Goal: Task Accomplishment & Management: Use online tool/utility

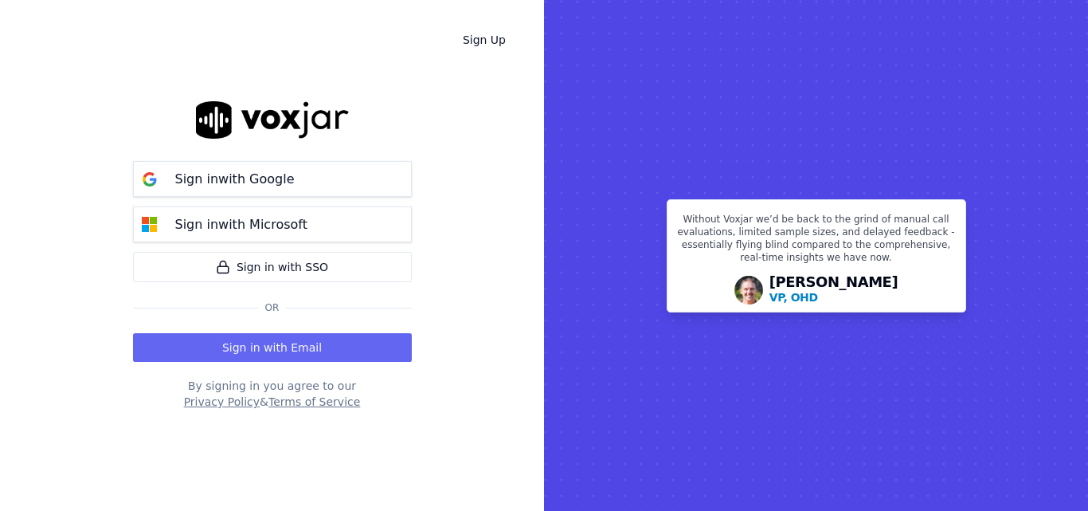
drag, startPoint x: 0, startPoint y: 0, endPoint x: 327, endPoint y: 337, distance: 469.3
click at [327, 337] on button "Sign in with Email" at bounding box center [272, 347] width 279 height 29
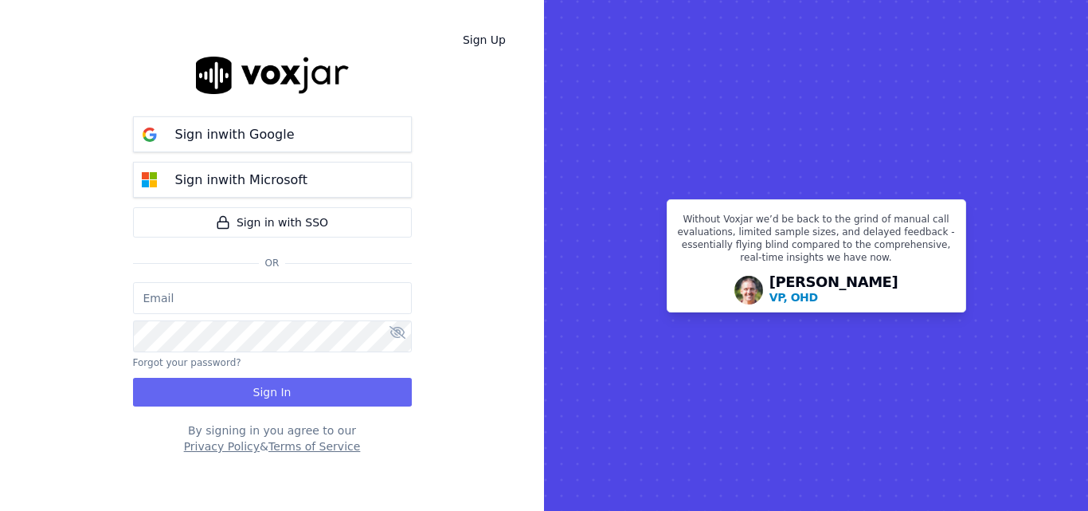
type input "sheila.decastro-new.baq@nwfg.net"
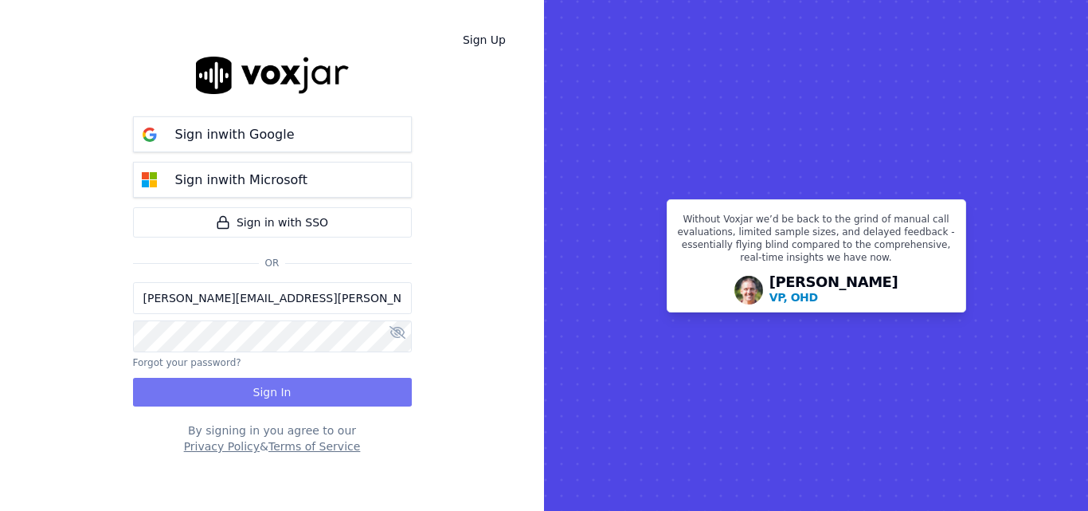
click at [322, 381] on button "Sign In" at bounding box center [272, 392] width 279 height 29
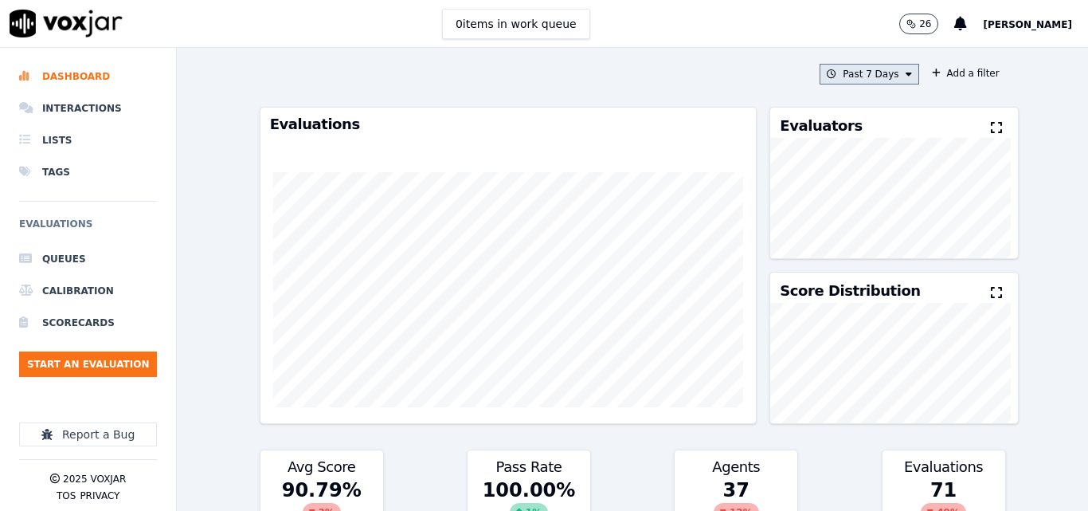
click at [871, 71] on button "Past 7 Days" at bounding box center [869, 74] width 99 height 21
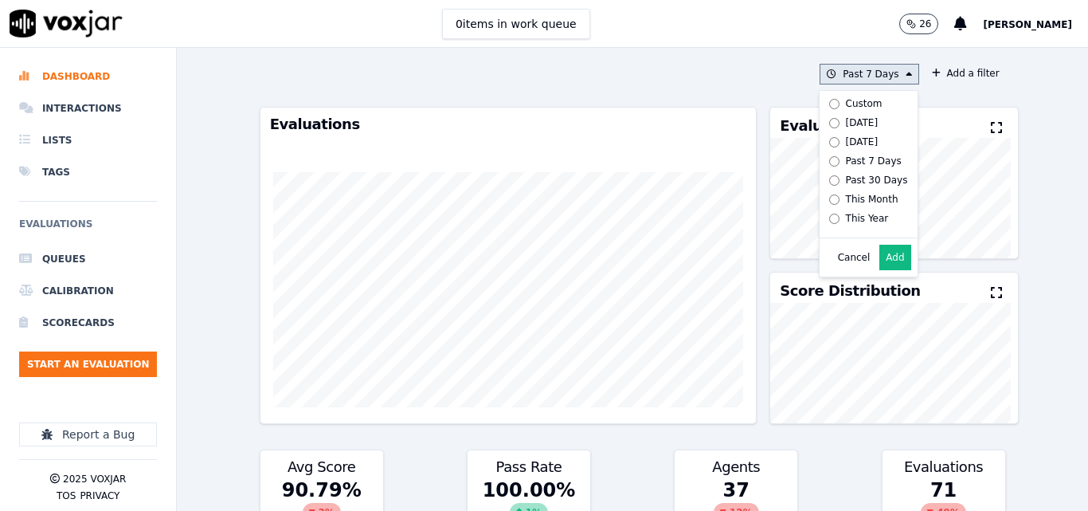
click at [906, 78] on icon at bounding box center [909, 74] width 6 height 10
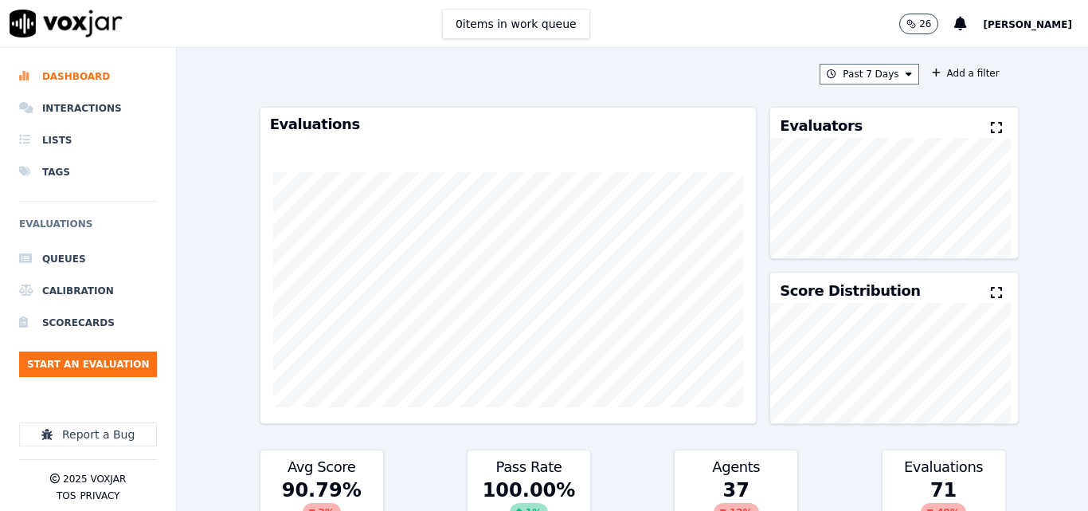
click at [991, 127] on icon at bounding box center [996, 127] width 11 height 13
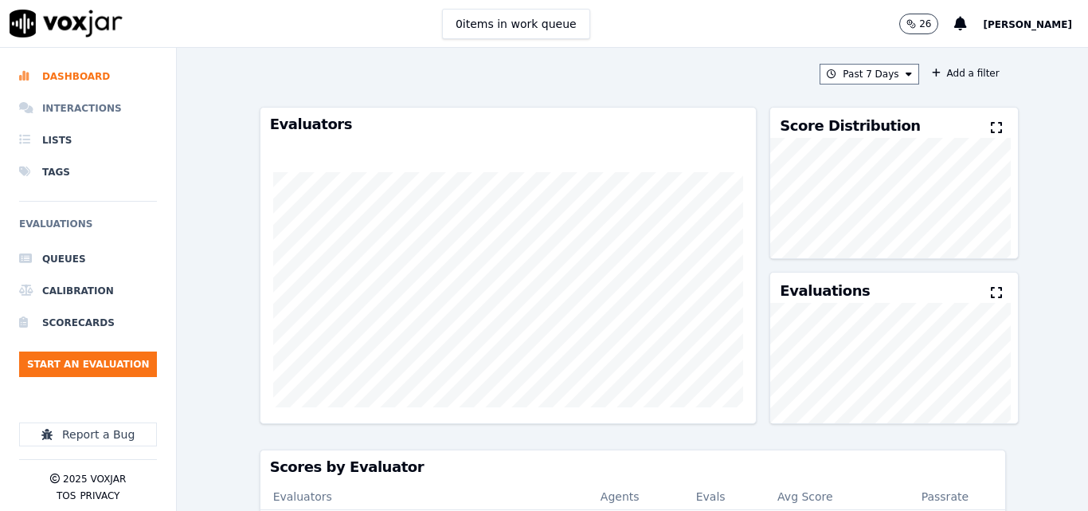
click at [78, 120] on li "Interactions" at bounding box center [88, 108] width 138 height 32
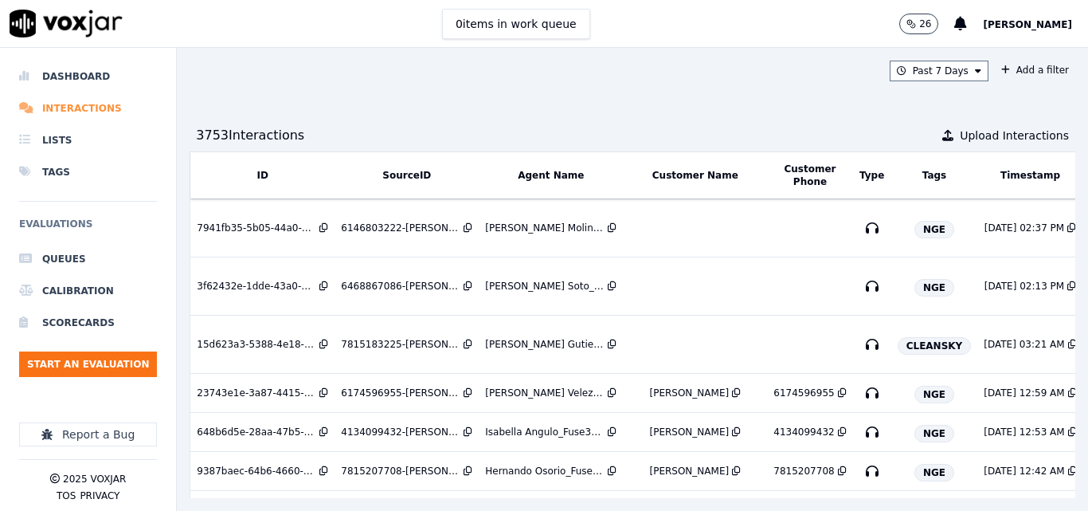
click at [57, 101] on li "Interactions" at bounding box center [88, 108] width 138 height 32
click at [131, 359] on button "Start an Evaluation" at bounding box center [88, 363] width 138 height 25
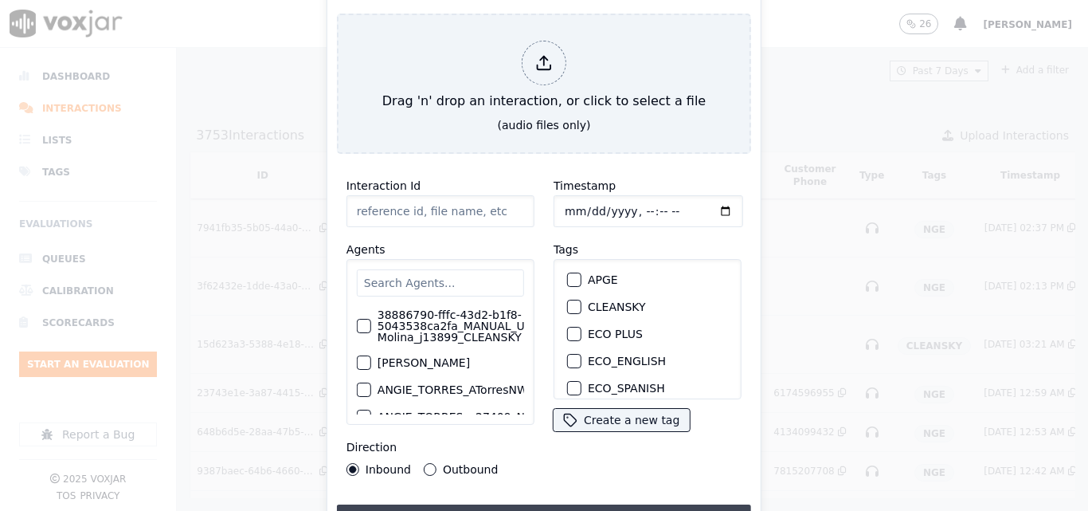
type input "20250814_2038191724_TATIANAIRIARTE_Spanish.mp3"
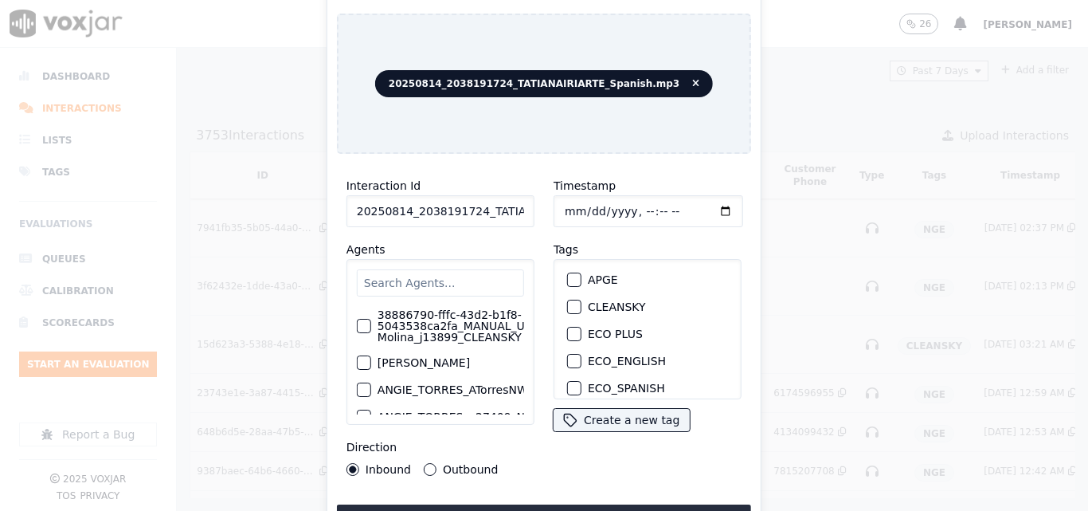
click at [504, 208] on input "20250814_2038191724_TATIANAIRIARTE_Spanish.mp3" at bounding box center [441, 211] width 188 height 32
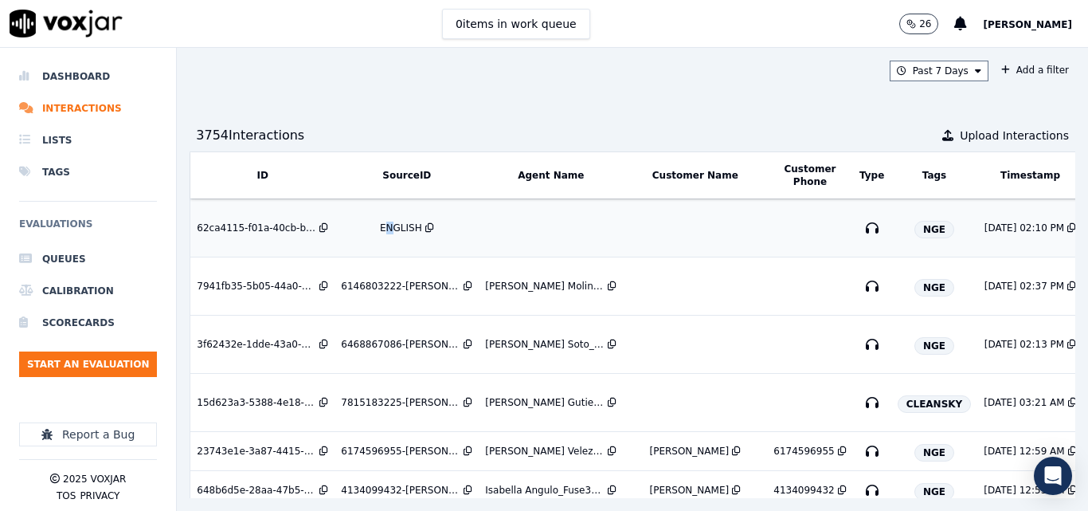
click at [391, 217] on td "ENGLISH" at bounding box center [407, 228] width 144 height 58
click at [118, 357] on button "Start an Evaluation" at bounding box center [88, 363] width 138 height 25
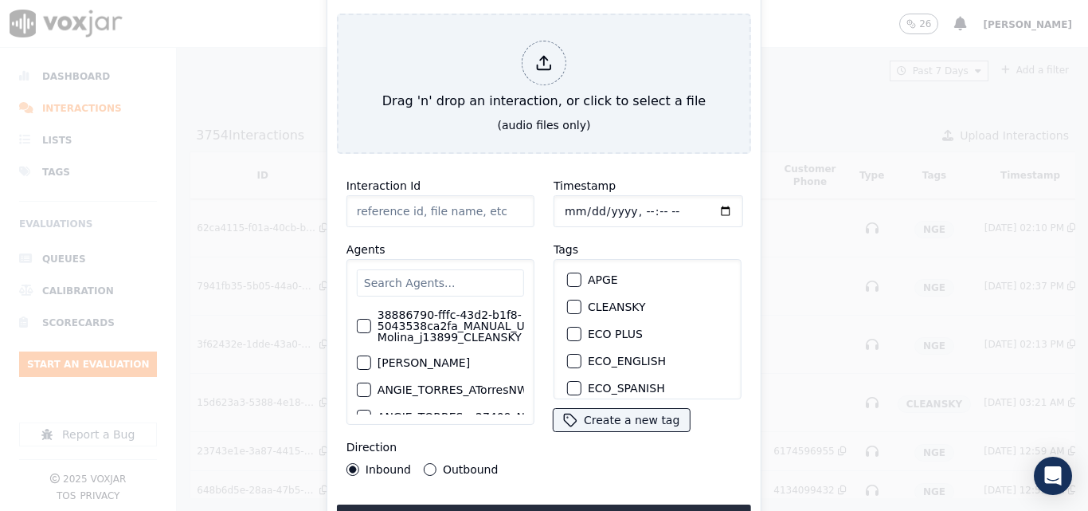
type input "20250814_2038191724_TATIANAIRIARTE_Spanish.mp3"
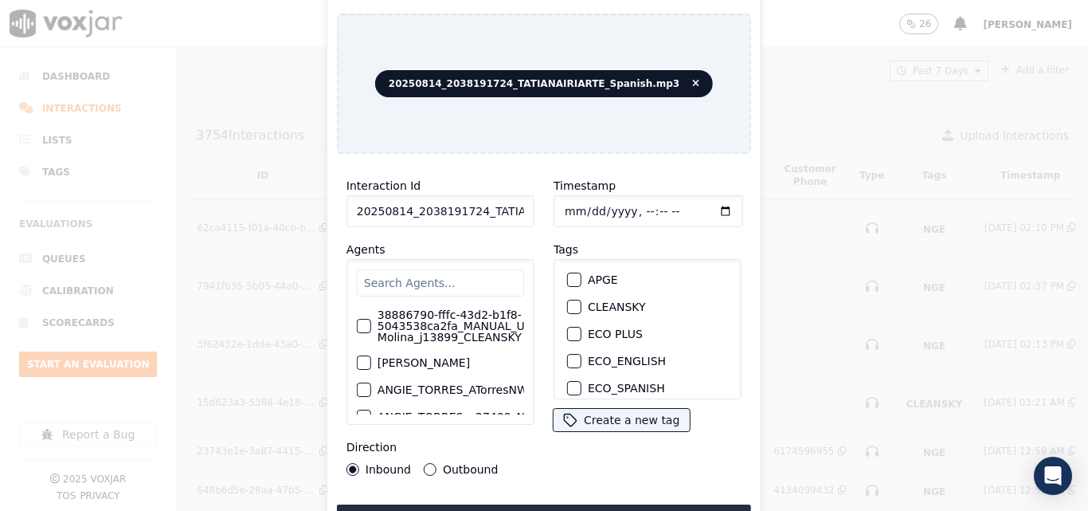
click at [490, 199] on input "20250814_2038191724_TATIANAIRIARTE_Spanish.mp3" at bounding box center [441, 211] width 188 height 32
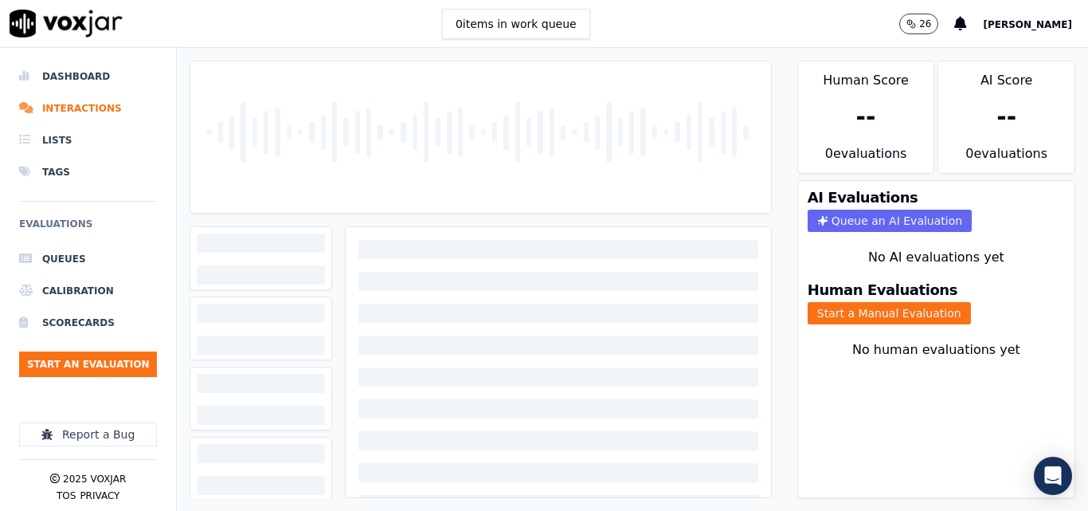
click at [679, 7] on div "0 items in work queue 26 [PERSON_NAME]" at bounding box center [544, 24] width 1088 height 48
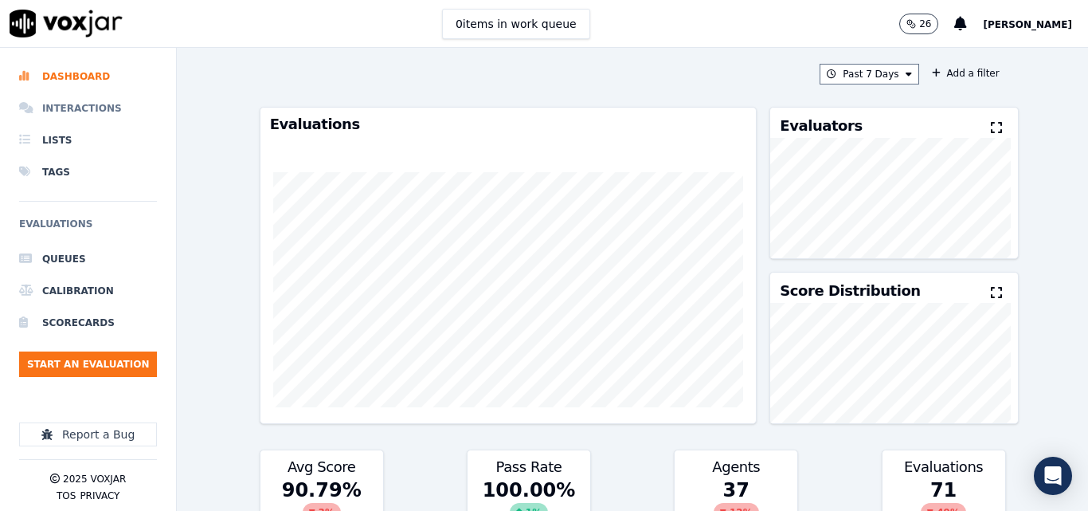
click at [61, 115] on li "Interactions" at bounding box center [88, 108] width 138 height 32
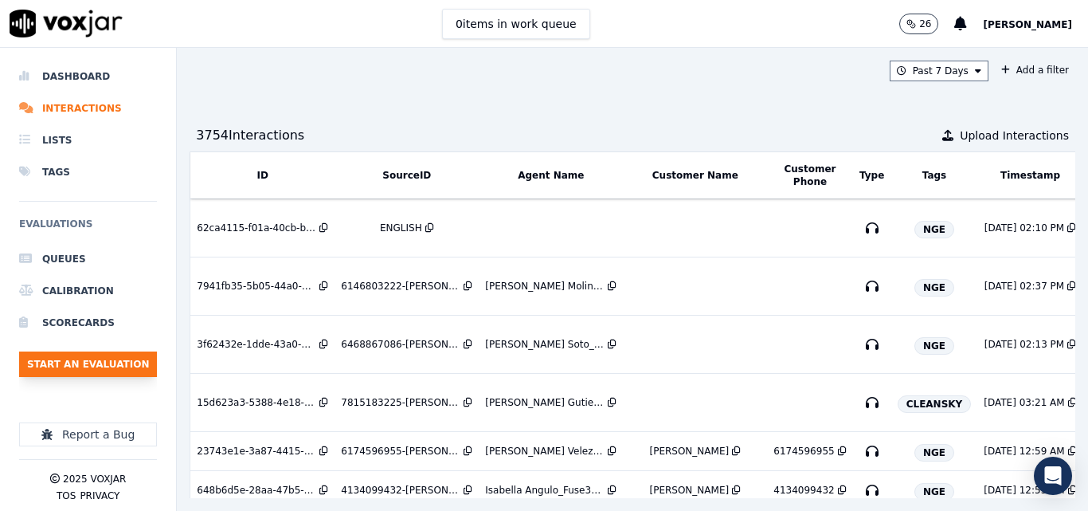
click at [67, 373] on button "Start an Evaluation" at bounding box center [88, 363] width 138 height 25
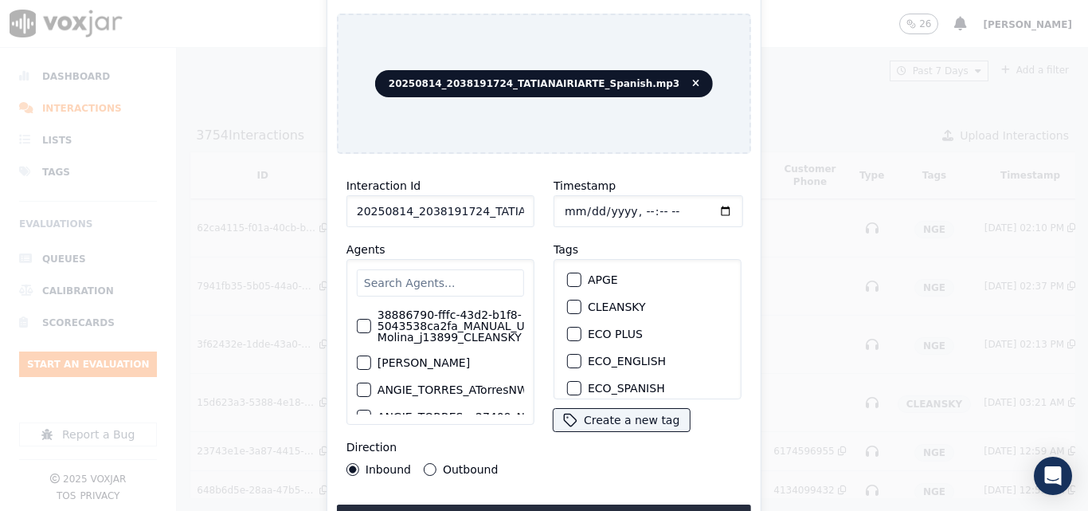
click at [497, 202] on input "20250814_2038191724_TATIANAIRIARTE_Spanish.mp3" at bounding box center [441, 211] width 188 height 32
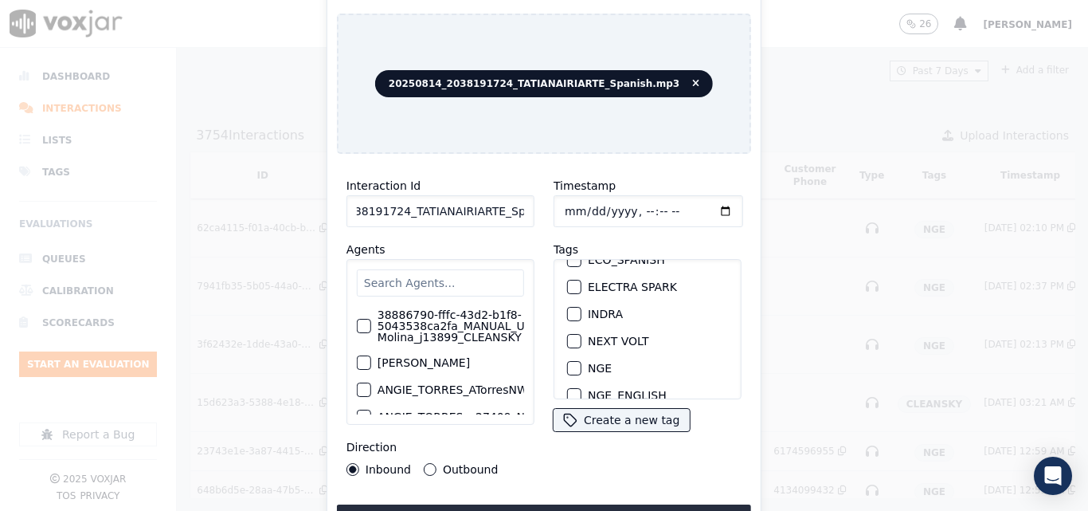
scroll to position [159, 0]
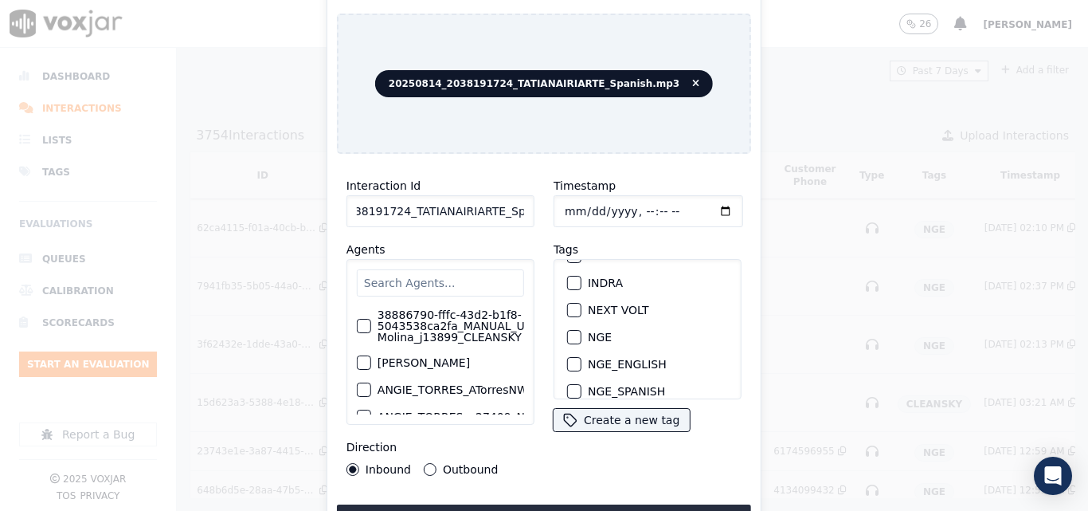
type input "20250814_2038191724_TATIANAIRIARTE_Spanish"
click at [568, 331] on div "button" at bounding box center [573, 336] width 11 height 11
click at [551, 509] on button "Upload interaction to start evaluation" at bounding box center [544, 518] width 414 height 29
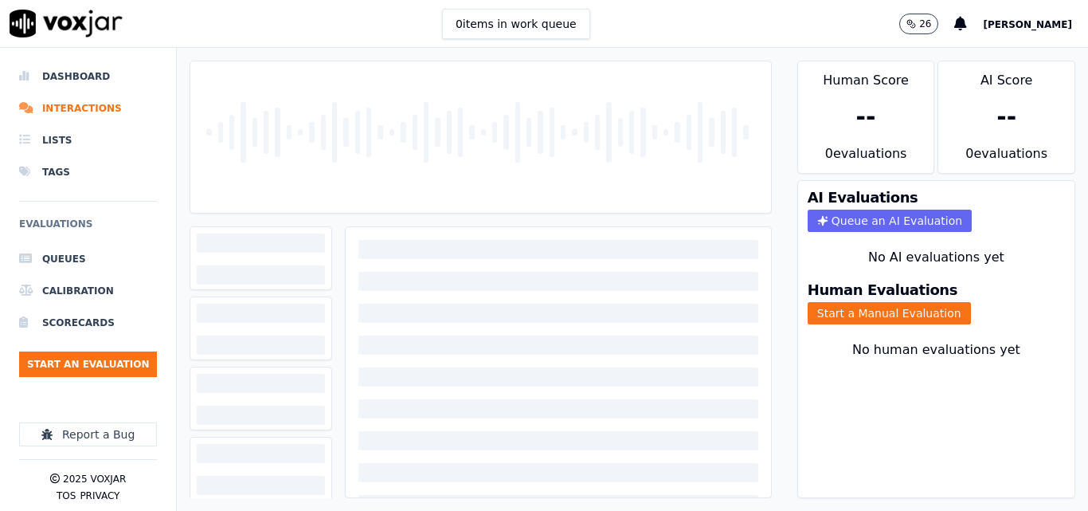
click at [335, 17] on div "0 items in work queue 26 [PERSON_NAME]" at bounding box center [544, 24] width 1088 height 48
drag, startPoint x: 657, startPoint y: 28, endPoint x: 653, endPoint y: 37, distance: 10.4
click at [653, 35] on div "0 items in work queue 26 [PERSON_NAME]" at bounding box center [544, 24] width 1088 height 48
click at [87, 69] on li "Dashboard" at bounding box center [88, 77] width 138 height 32
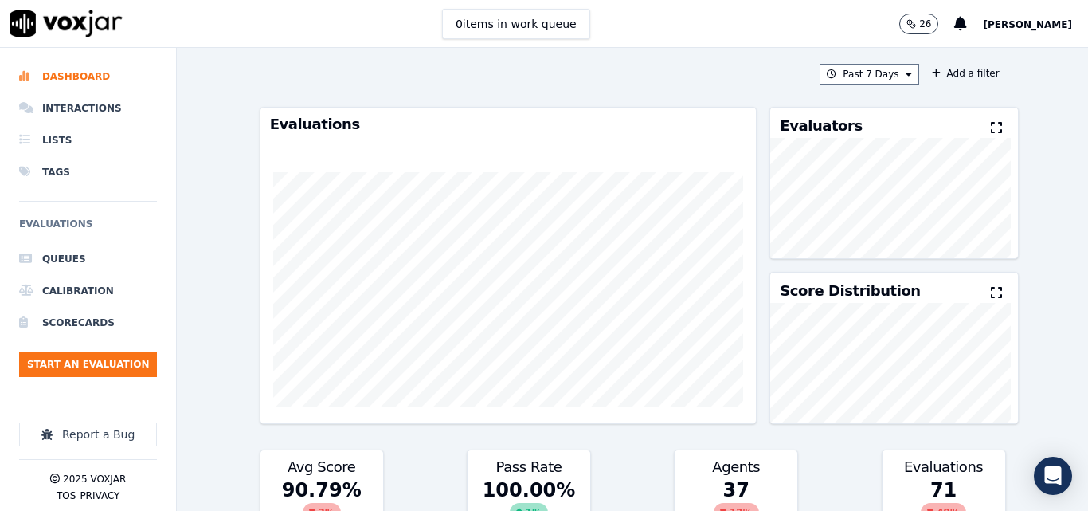
click at [1011, 26] on span "[PERSON_NAME]" at bounding box center [1027, 24] width 89 height 11
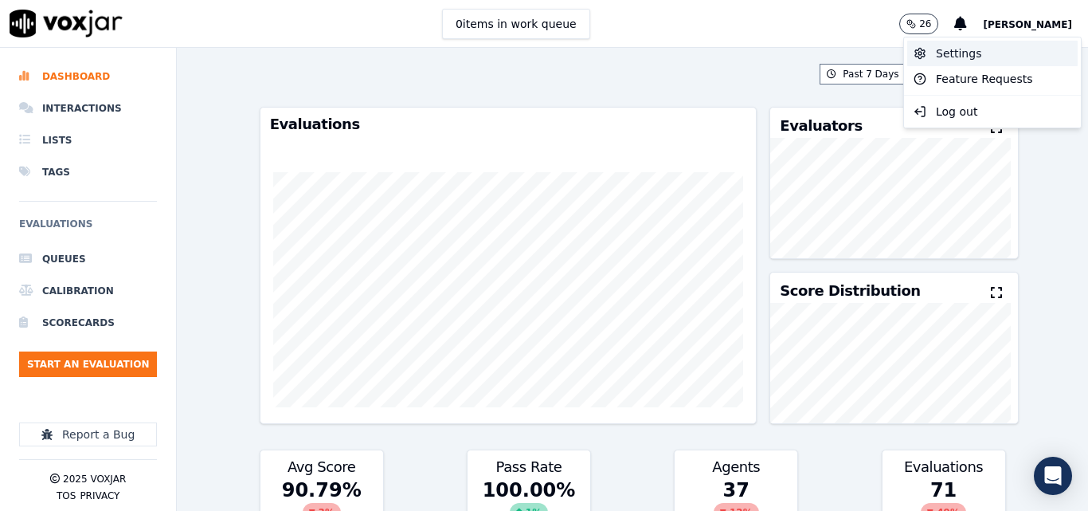
click at [1018, 51] on div "Settings" at bounding box center [992, 53] width 170 height 25
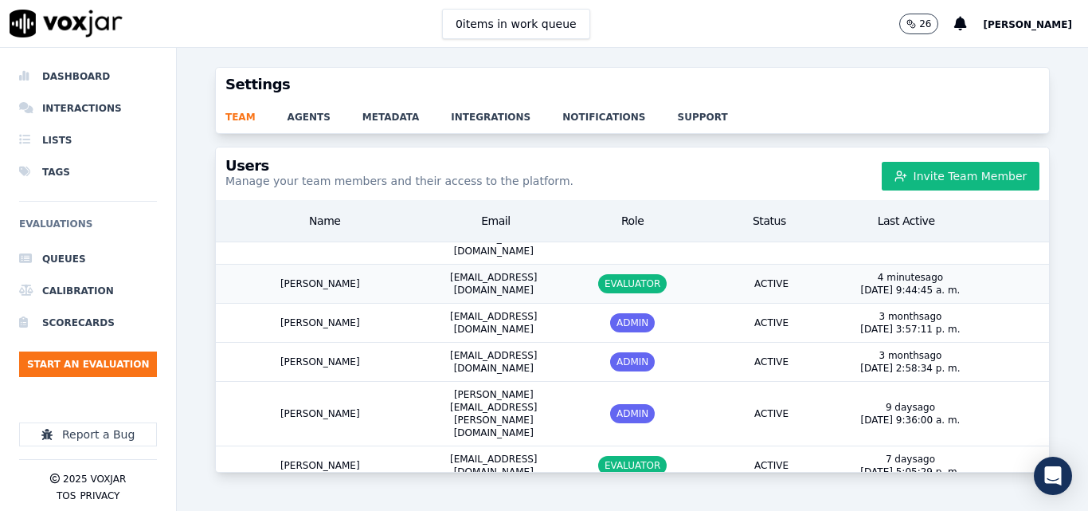
scroll to position [236, 0]
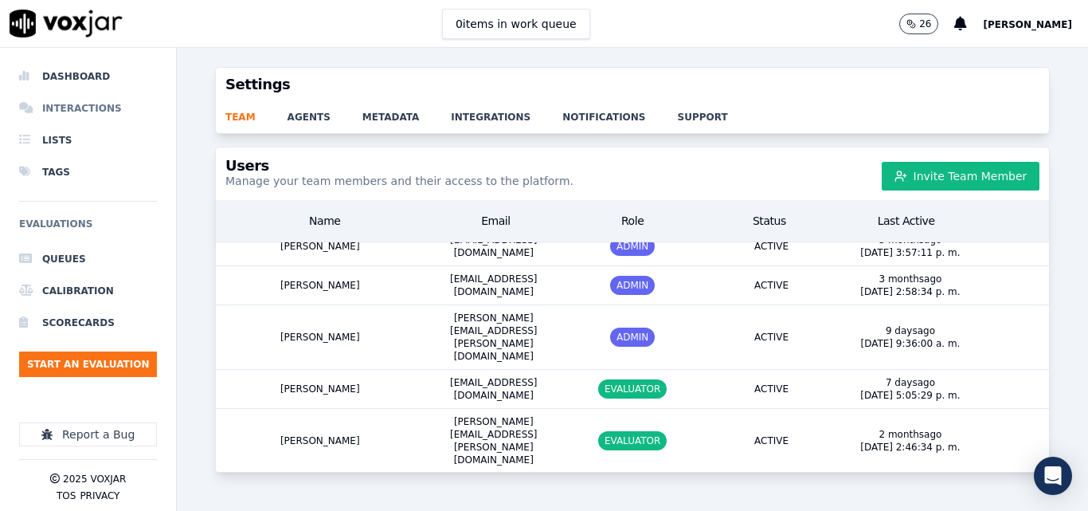
click at [88, 100] on li "Interactions" at bounding box center [88, 108] width 138 height 32
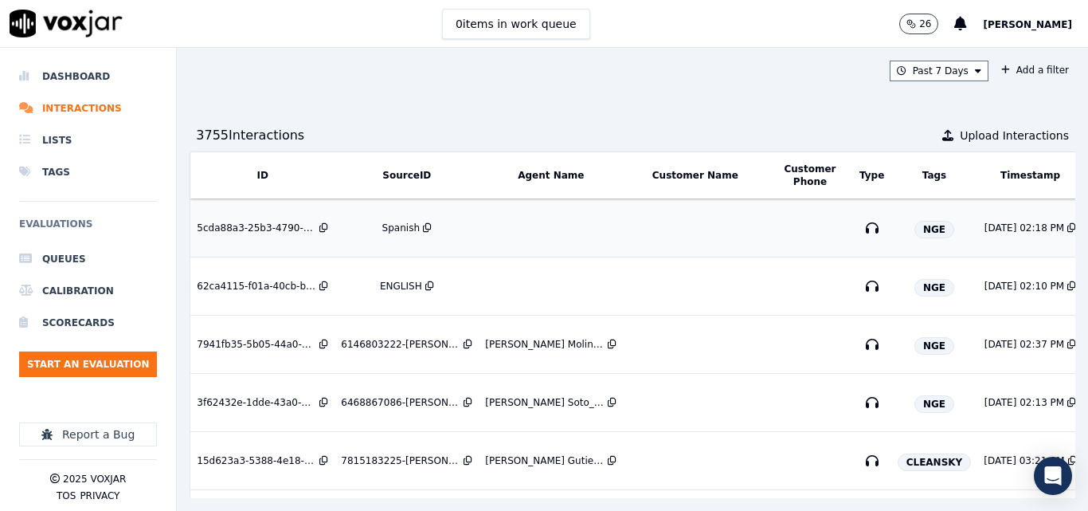
click at [406, 222] on div "Spanish" at bounding box center [400, 227] width 37 height 13
click at [394, 222] on div "Spanish" at bounding box center [400, 227] width 37 height 13
click at [85, 76] on li "Dashboard" at bounding box center [88, 77] width 138 height 32
click at [83, 72] on li "Dashboard" at bounding box center [88, 77] width 138 height 32
click at [83, 69] on li "Dashboard" at bounding box center [88, 77] width 138 height 32
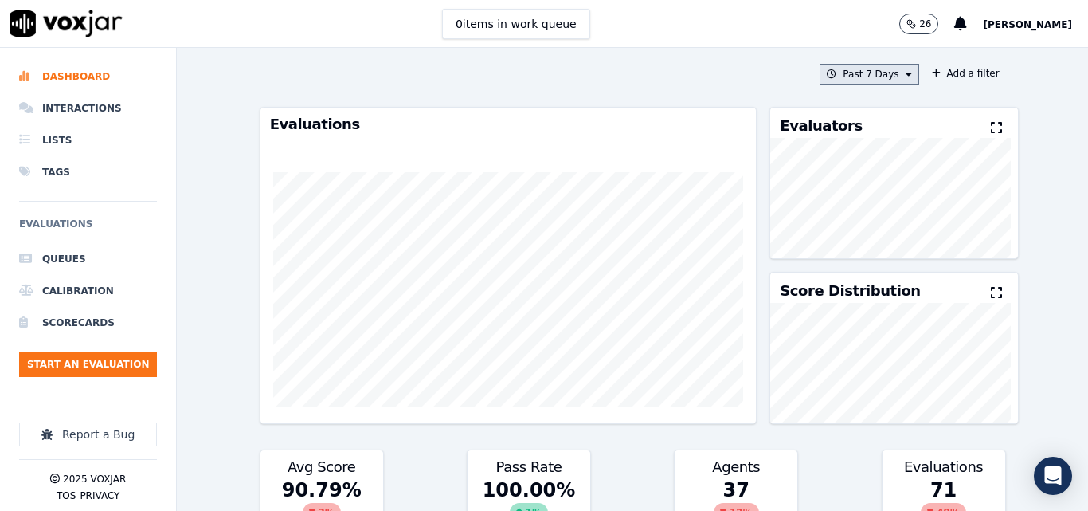
click at [876, 76] on button "Past 7 Days" at bounding box center [869, 74] width 99 height 21
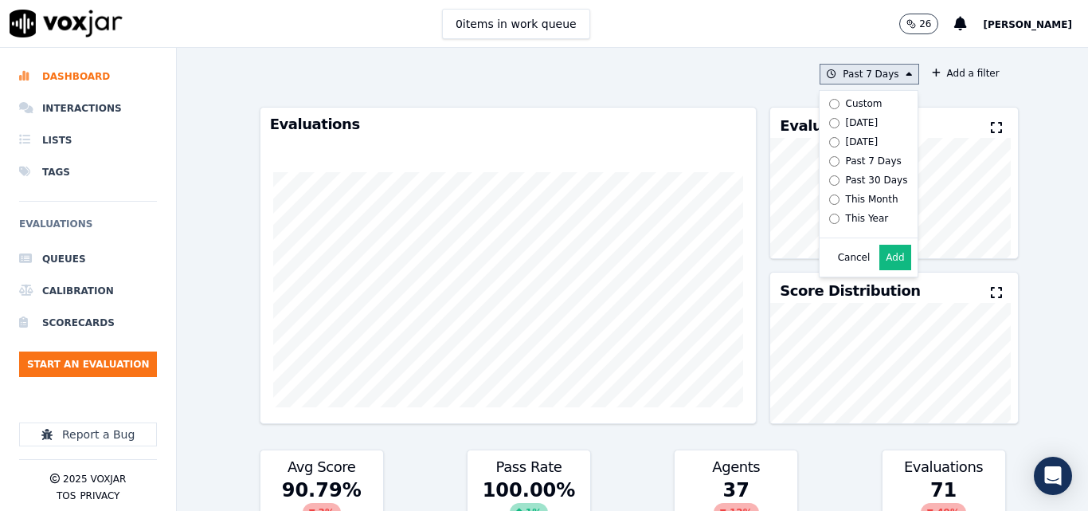
click at [846, 126] on div "Today" at bounding box center [862, 122] width 33 height 13
click at [882, 270] on button "Add" at bounding box center [895, 257] width 31 height 25
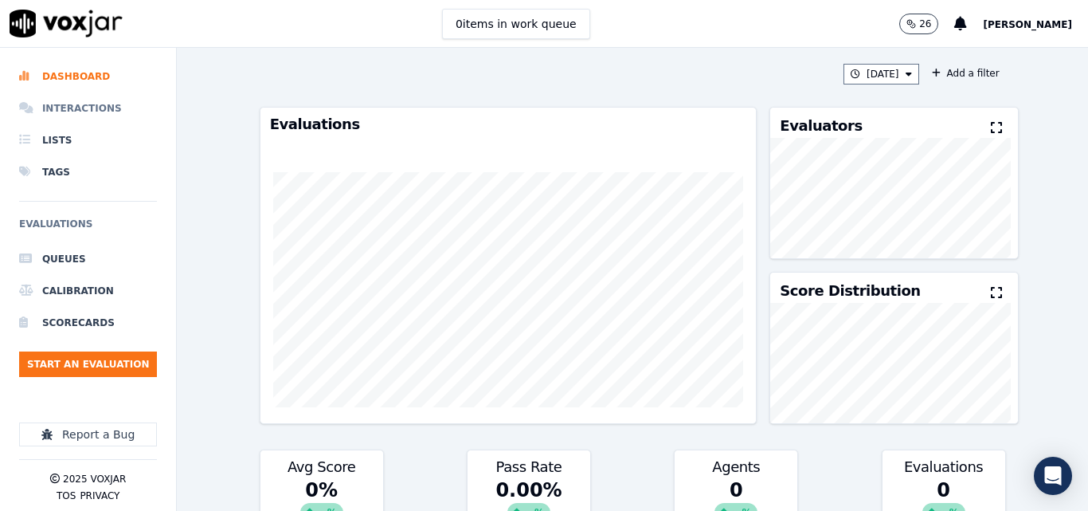
click at [85, 120] on li "Interactions" at bounding box center [88, 108] width 138 height 32
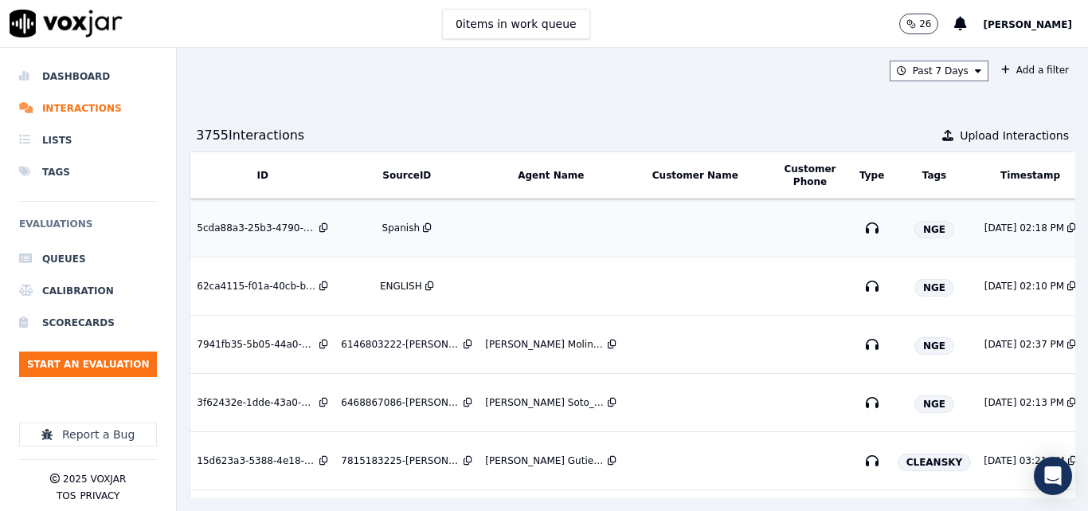
click at [389, 231] on div "Spanish" at bounding box center [400, 227] width 37 height 13
click at [398, 225] on div "Spanish" at bounding box center [400, 227] width 37 height 13
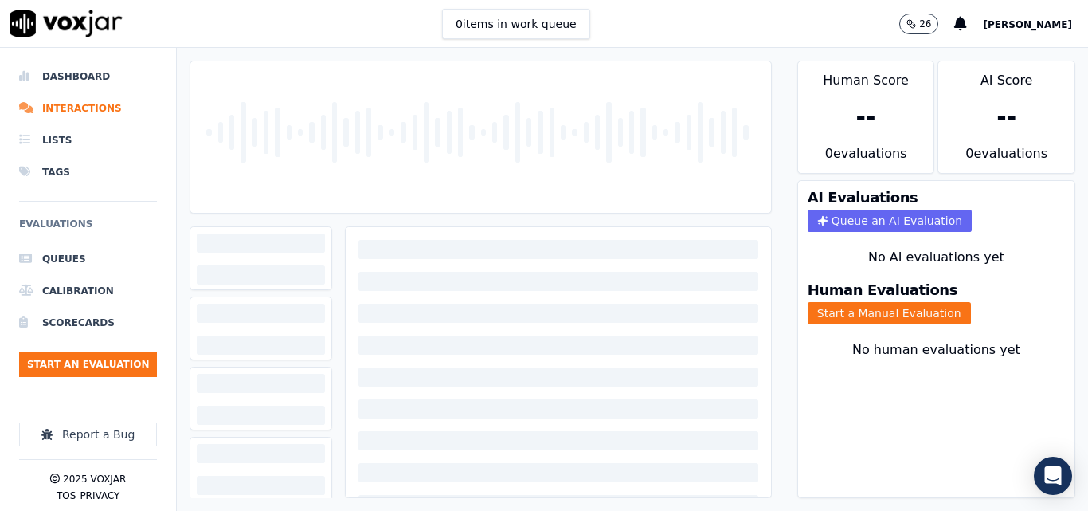
click at [637, 5] on div "0 items in work queue 26 [PERSON_NAME]" at bounding box center [544, 24] width 1088 height 48
